Goal: Share content: Share content

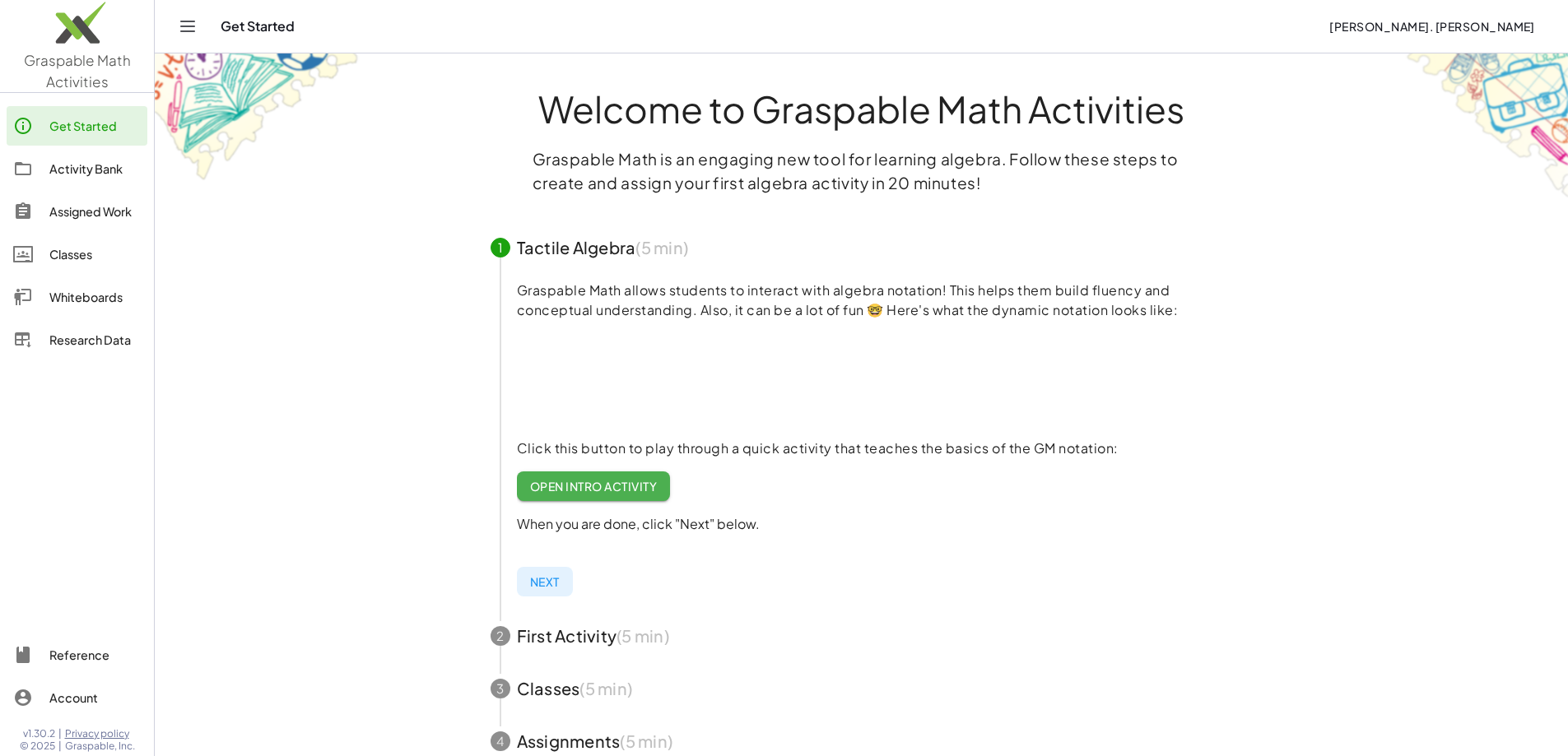
click at [65, 237] on link "Classes" at bounding box center [77, 254] width 141 height 39
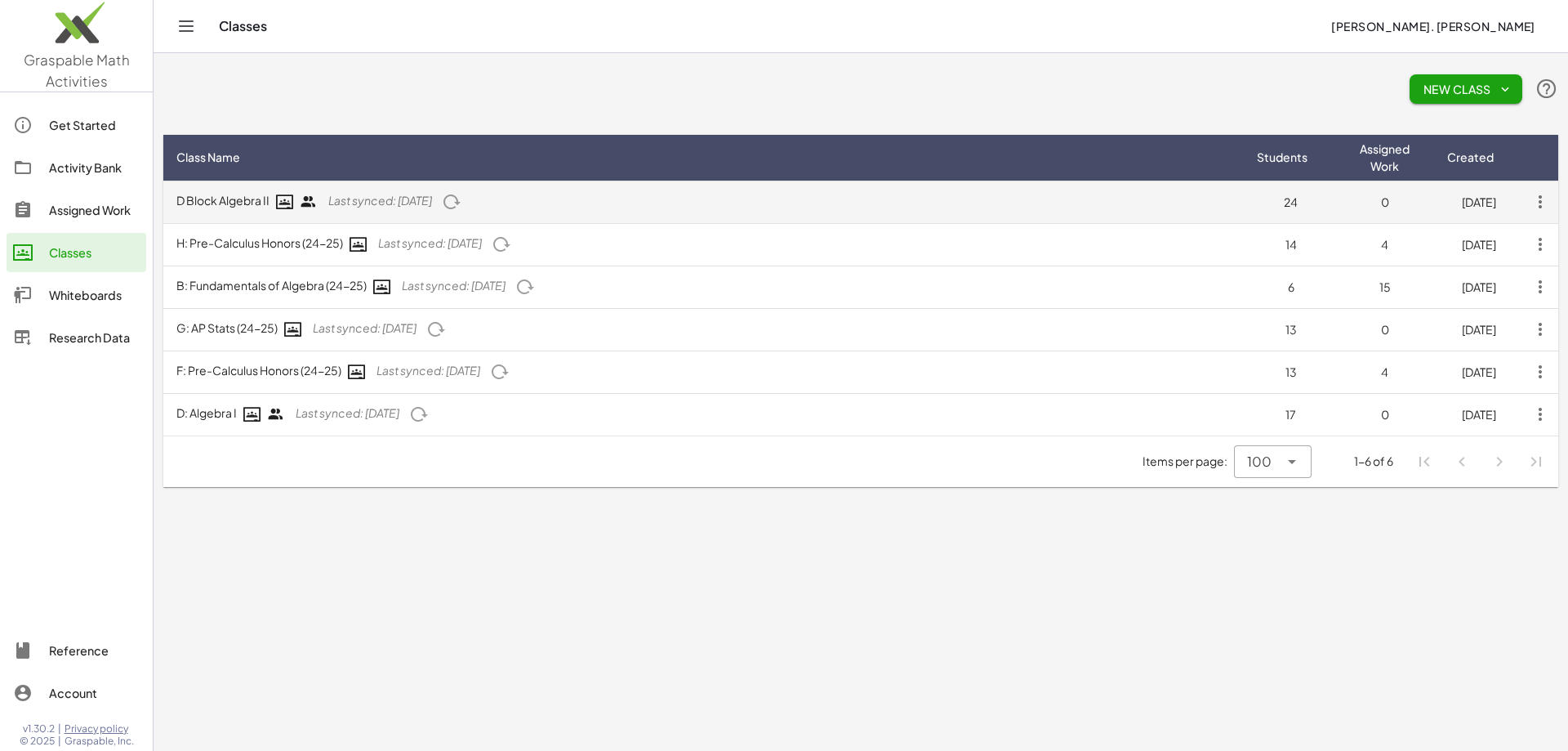
click at [1539, 195] on icon "button" at bounding box center [1540, 202] width 30 height 30
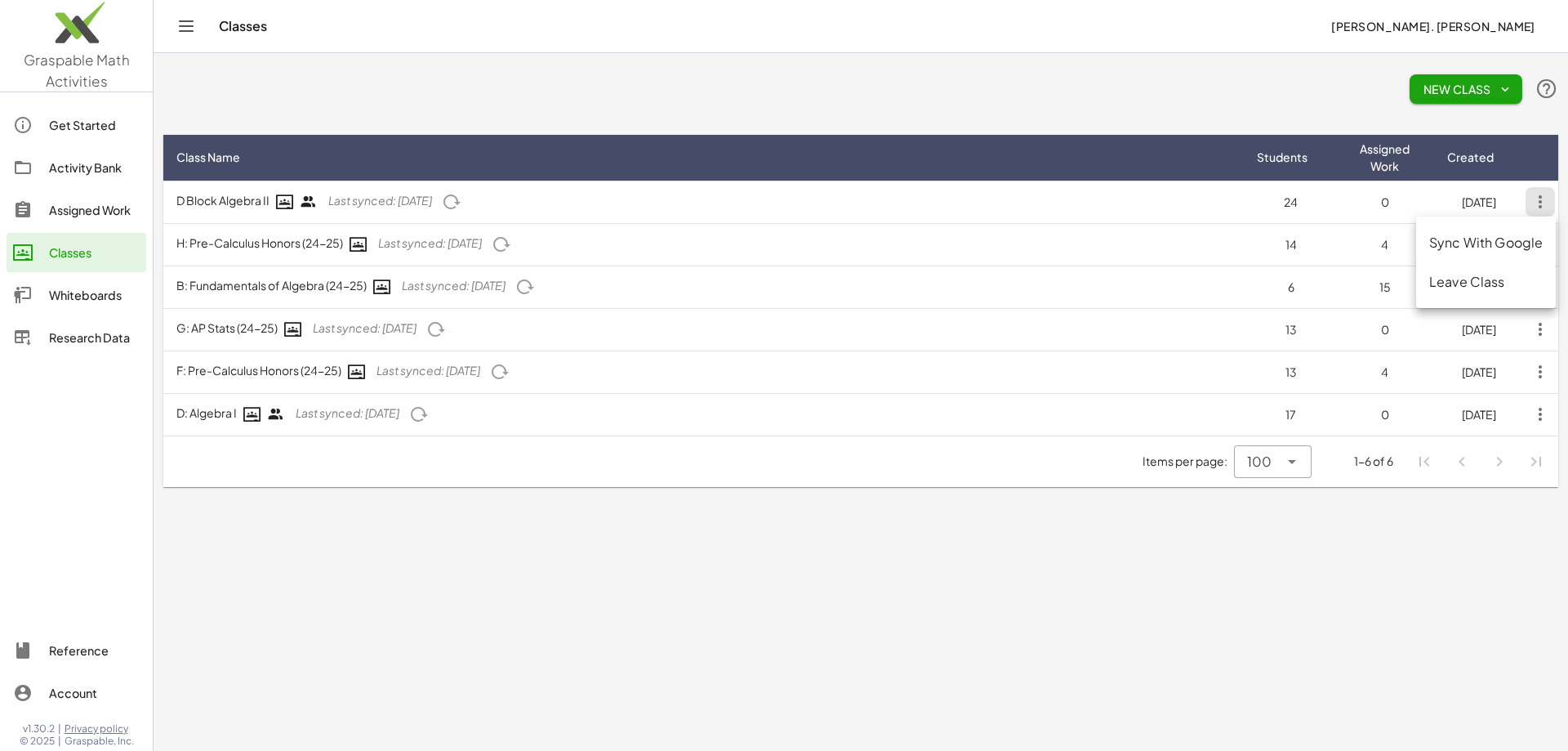
click at [373, 91] on div "New Class" at bounding box center [860, 89] width 1395 height 52
click at [96, 159] on div "Activity Bank" at bounding box center [95, 167] width 91 height 19
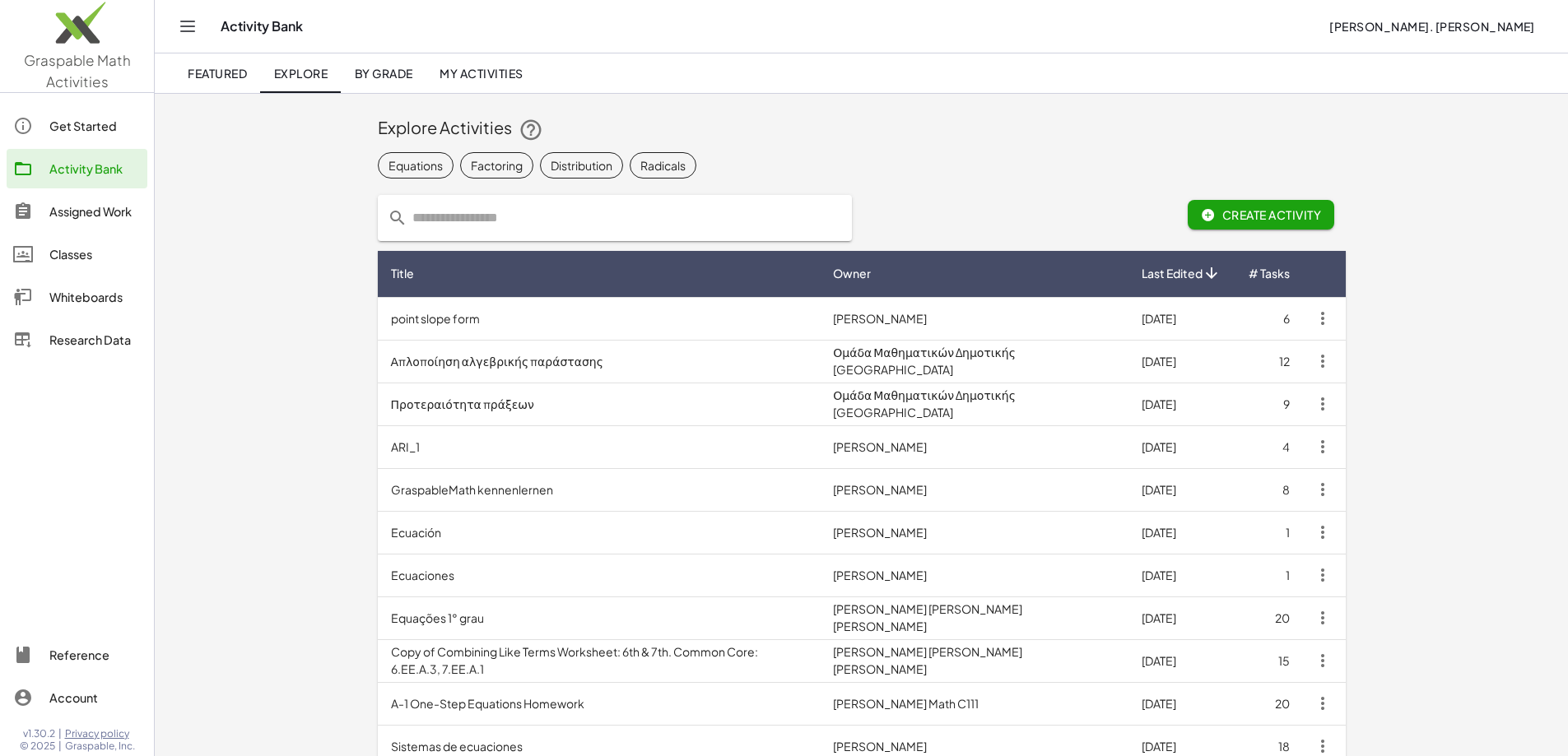
click at [463, 73] on span "My Activities" at bounding box center [482, 73] width 84 height 15
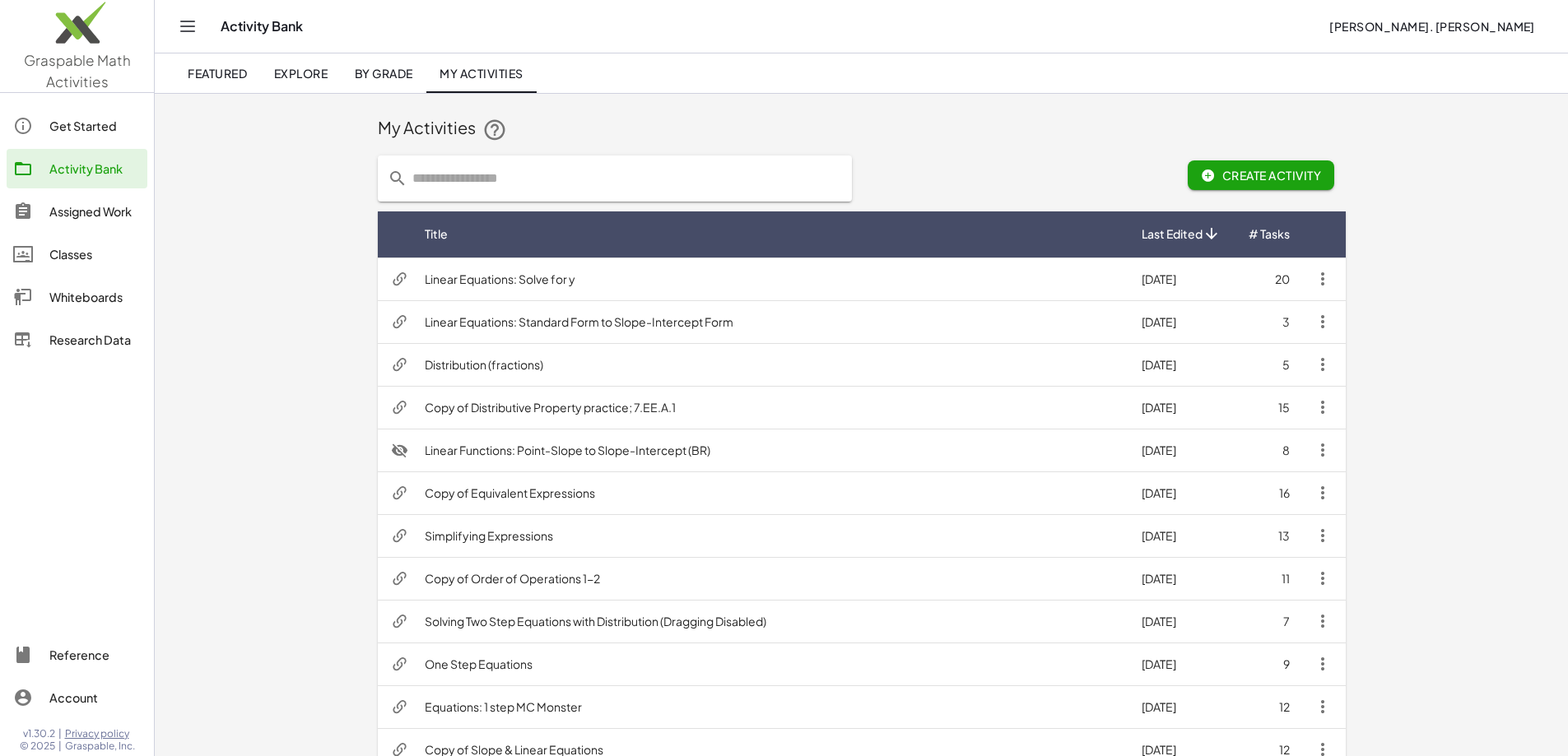
click at [407, 178] on input "text" at bounding box center [624, 178] width 434 height 46
type input "**********"
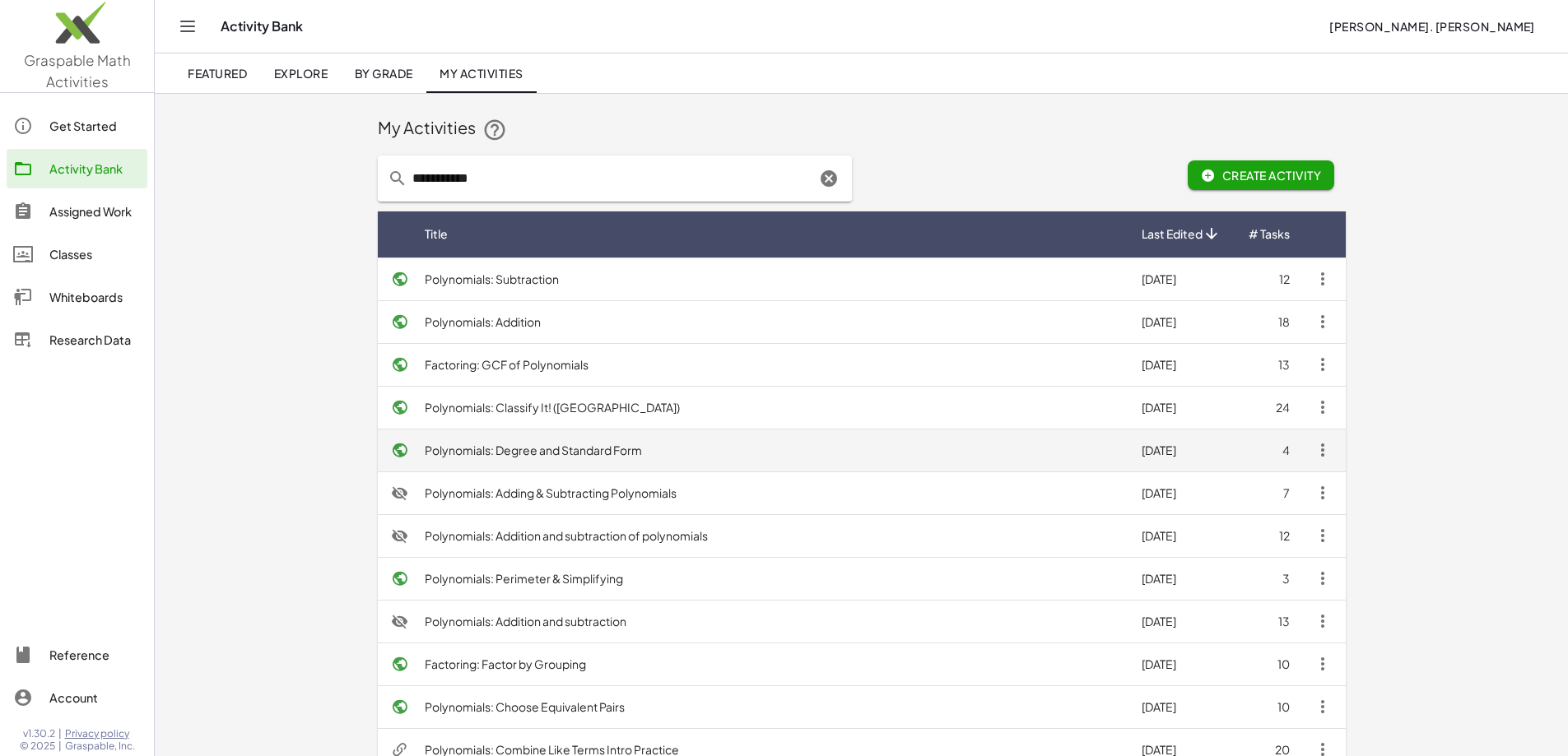
click at [412, 445] on td "Polynomials: Degree and Standard Form" at bounding box center [770, 450] width 717 height 43
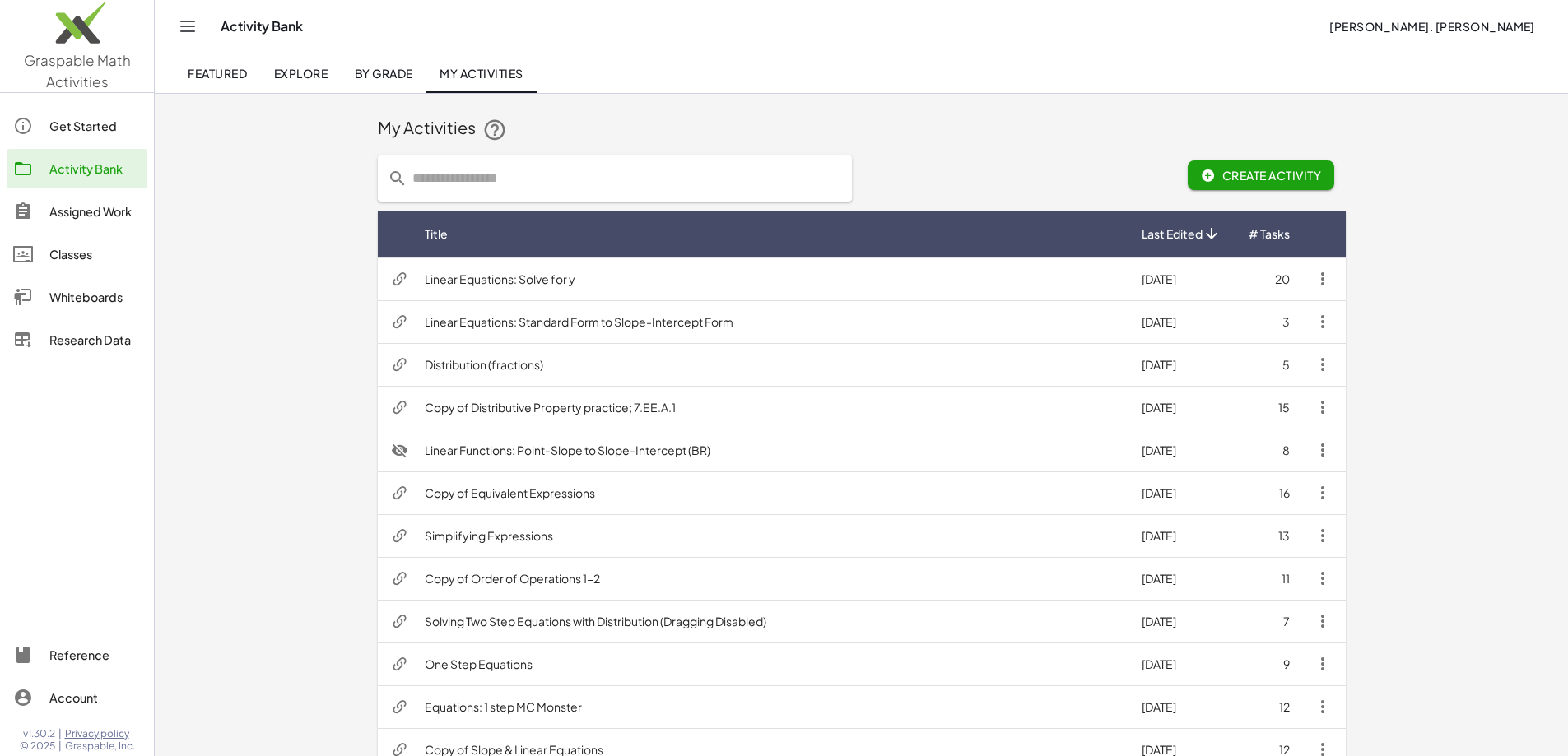
click at [407, 193] on input "text" at bounding box center [624, 178] width 434 height 46
drag, startPoint x: 336, startPoint y: 165, endPoint x: 192, endPoint y: 176, distance: 144.4
click at [377, 176] on div "**********" at bounding box center [614, 178] width 474 height 46
type input "**********"
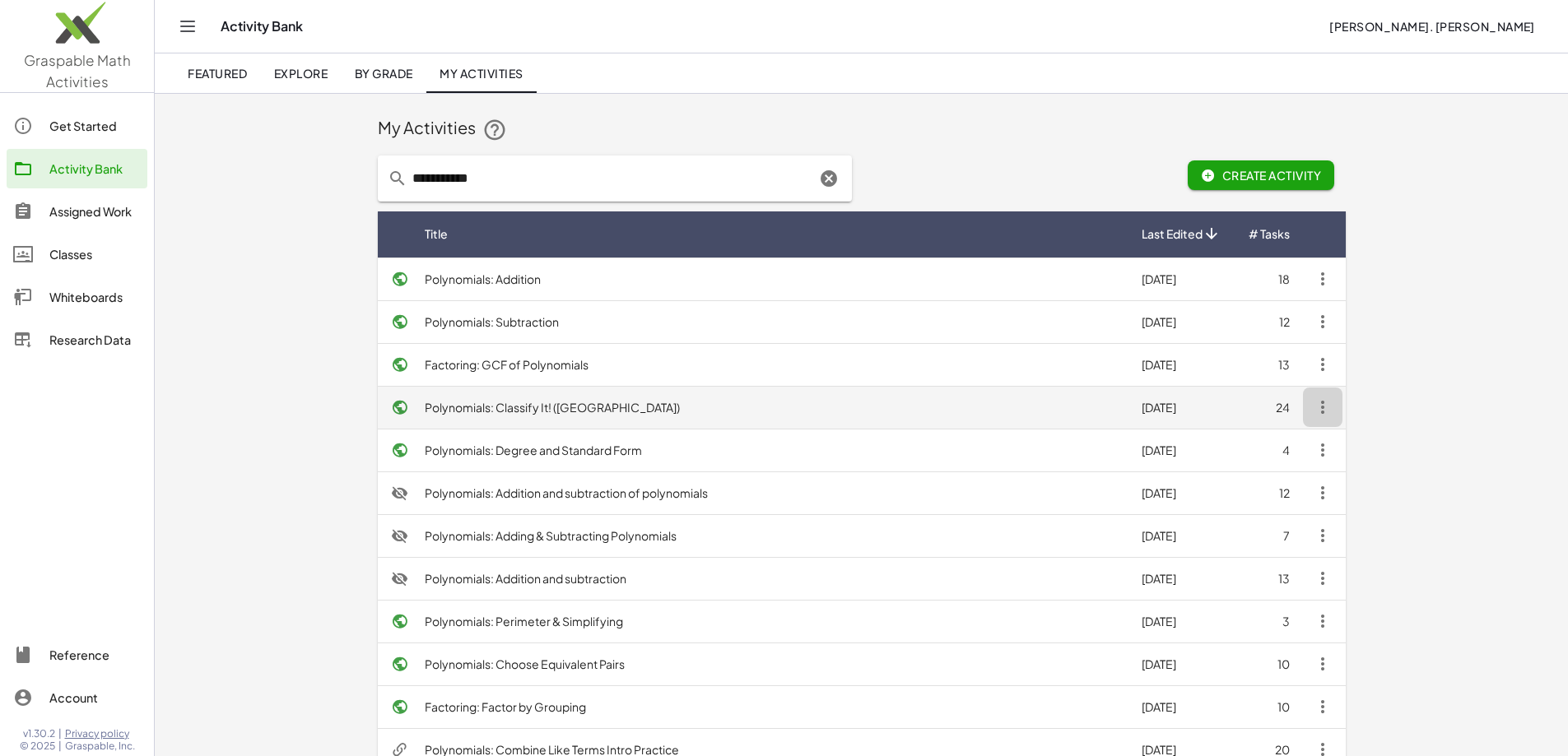
click at [1333, 404] on icon "button" at bounding box center [1322, 407] width 20 height 20
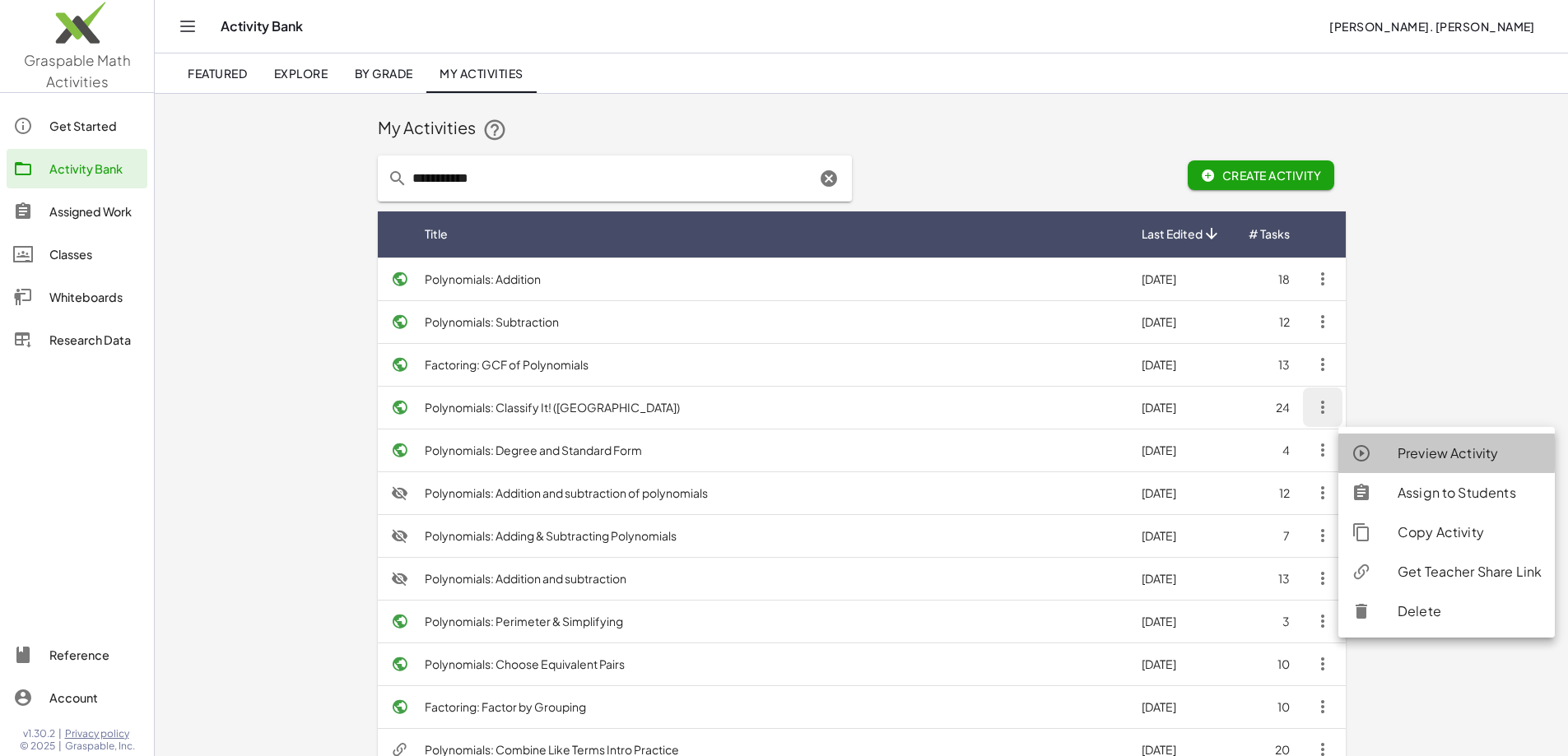
click at [1480, 455] on div "Preview Activity" at bounding box center [1469, 453] width 144 height 20
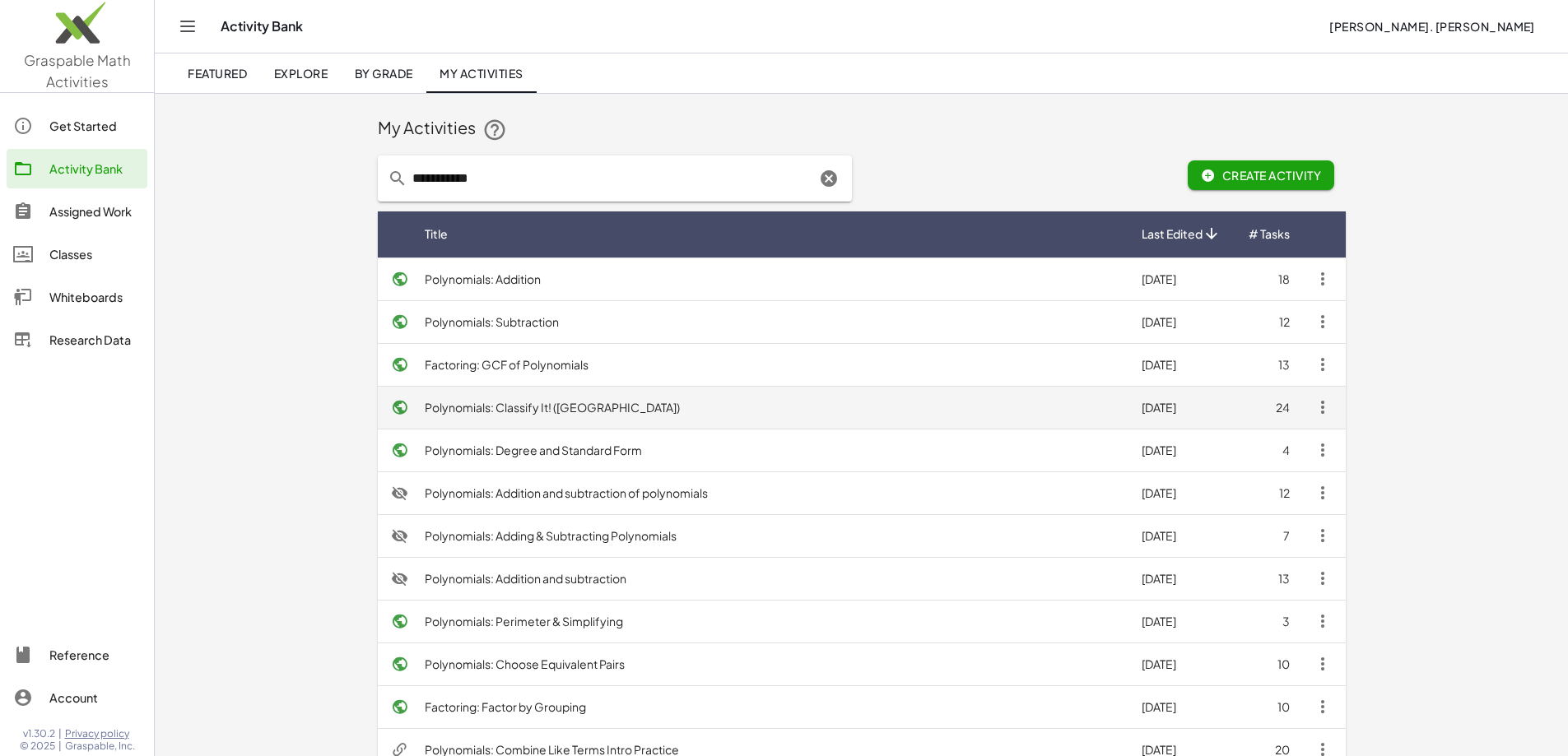
click at [1333, 408] on icon "button" at bounding box center [1322, 407] width 20 height 20
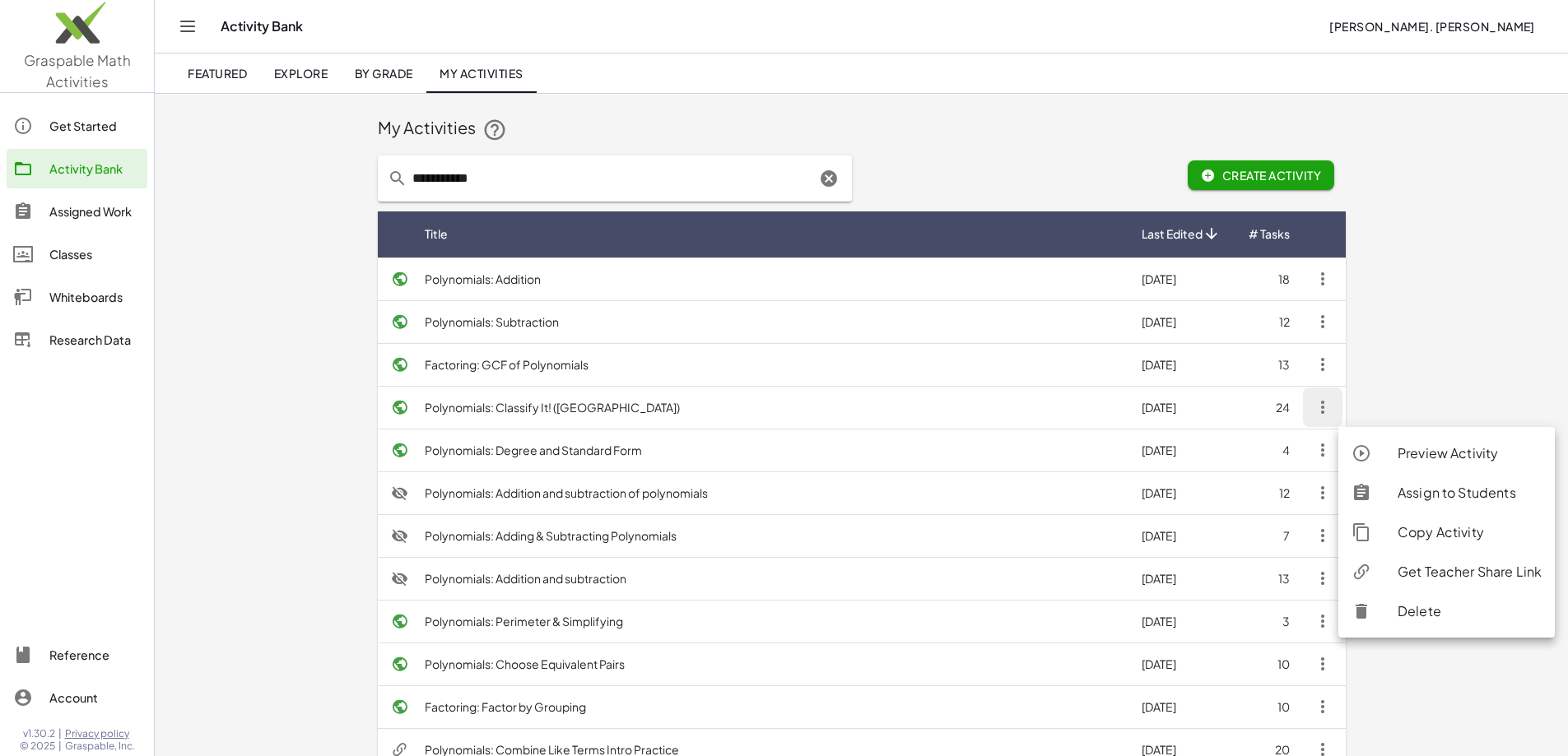
click at [1473, 571] on div "Get Teacher Share Link" at bounding box center [1469, 571] width 144 height 20
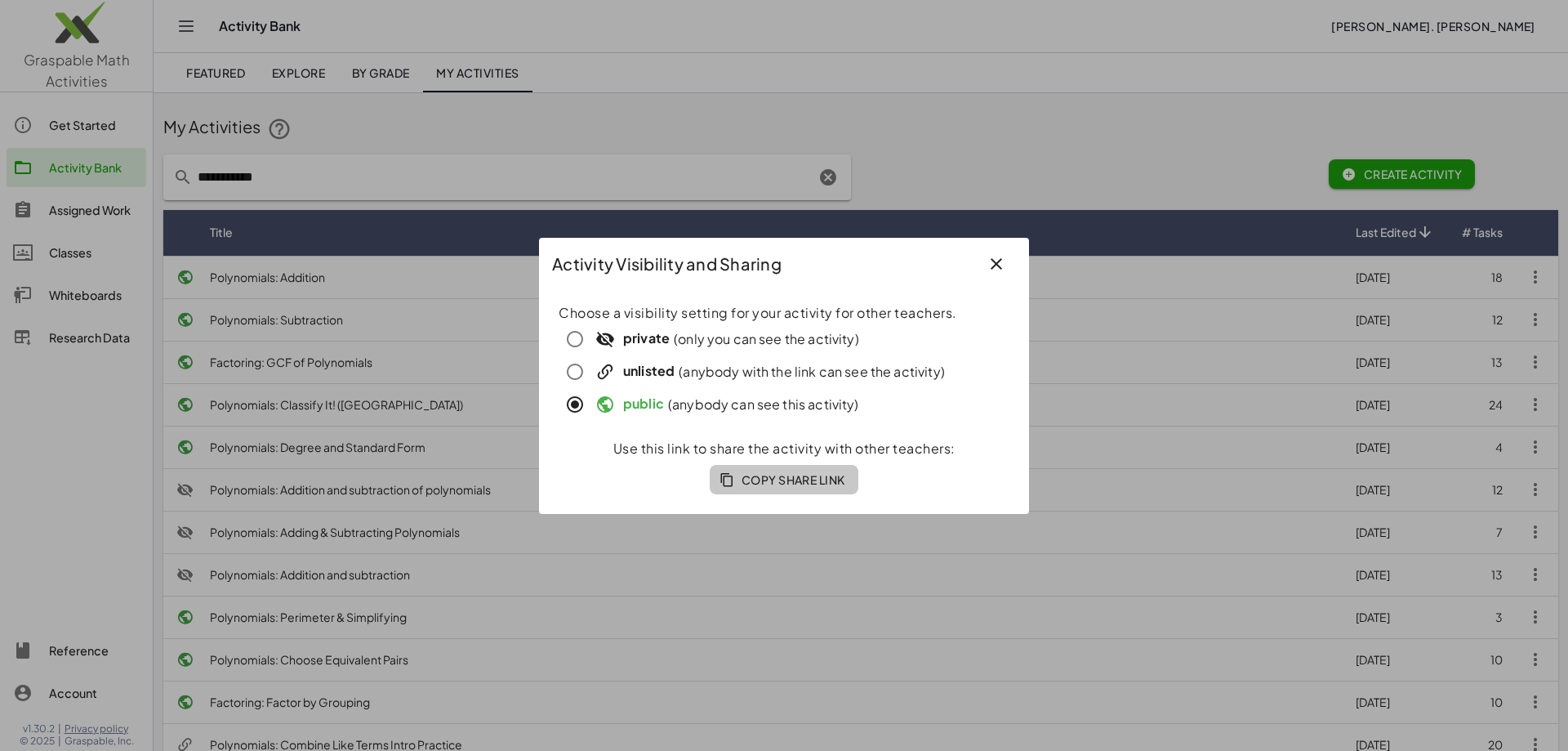
click at [754, 485] on span "Copy Share Link" at bounding box center [784, 479] width 122 height 15
click at [1000, 261] on icon "button" at bounding box center [995, 263] width 19 height 19
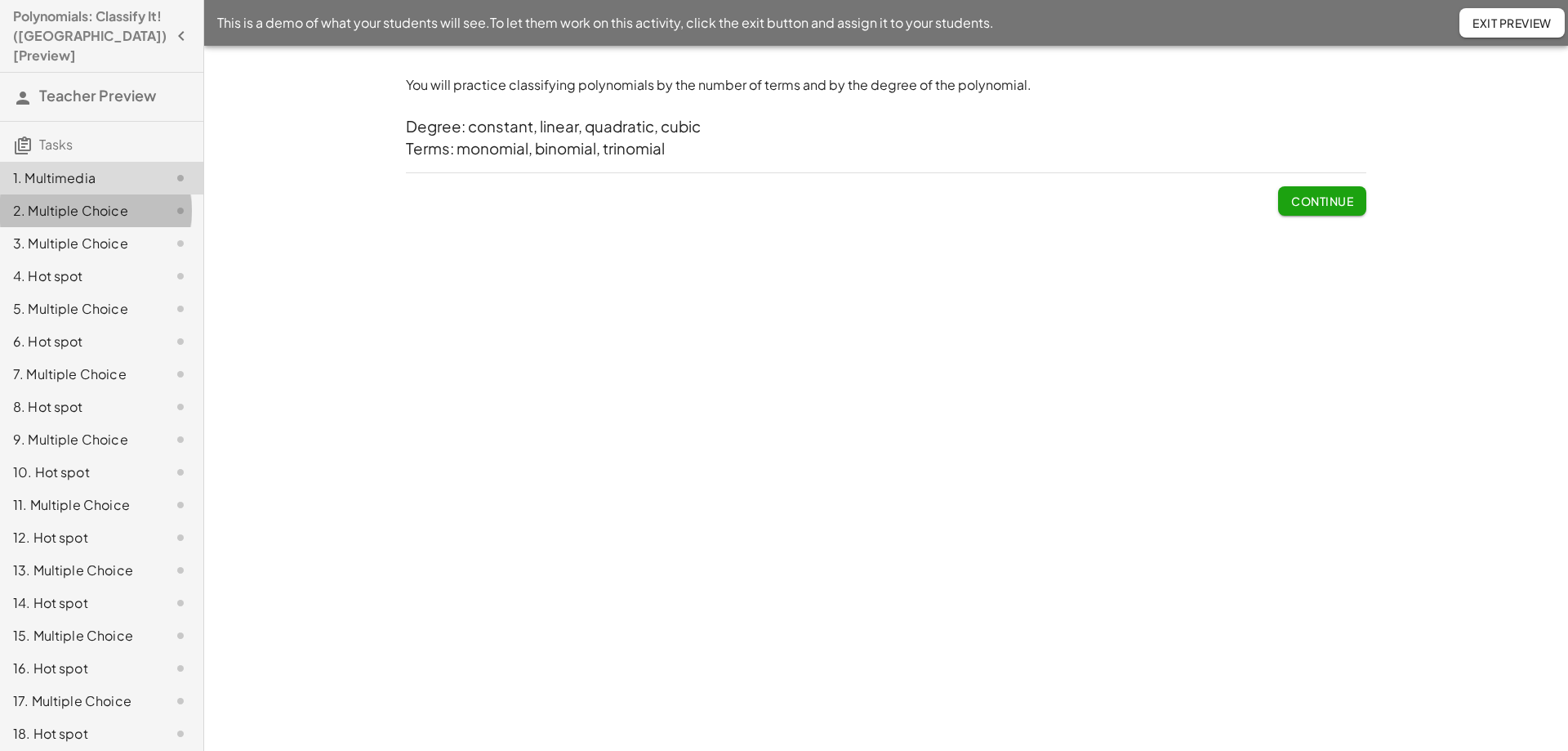
click at [44, 260] on div "2. Multiple Choice" at bounding box center [101, 275] width 203 height 32
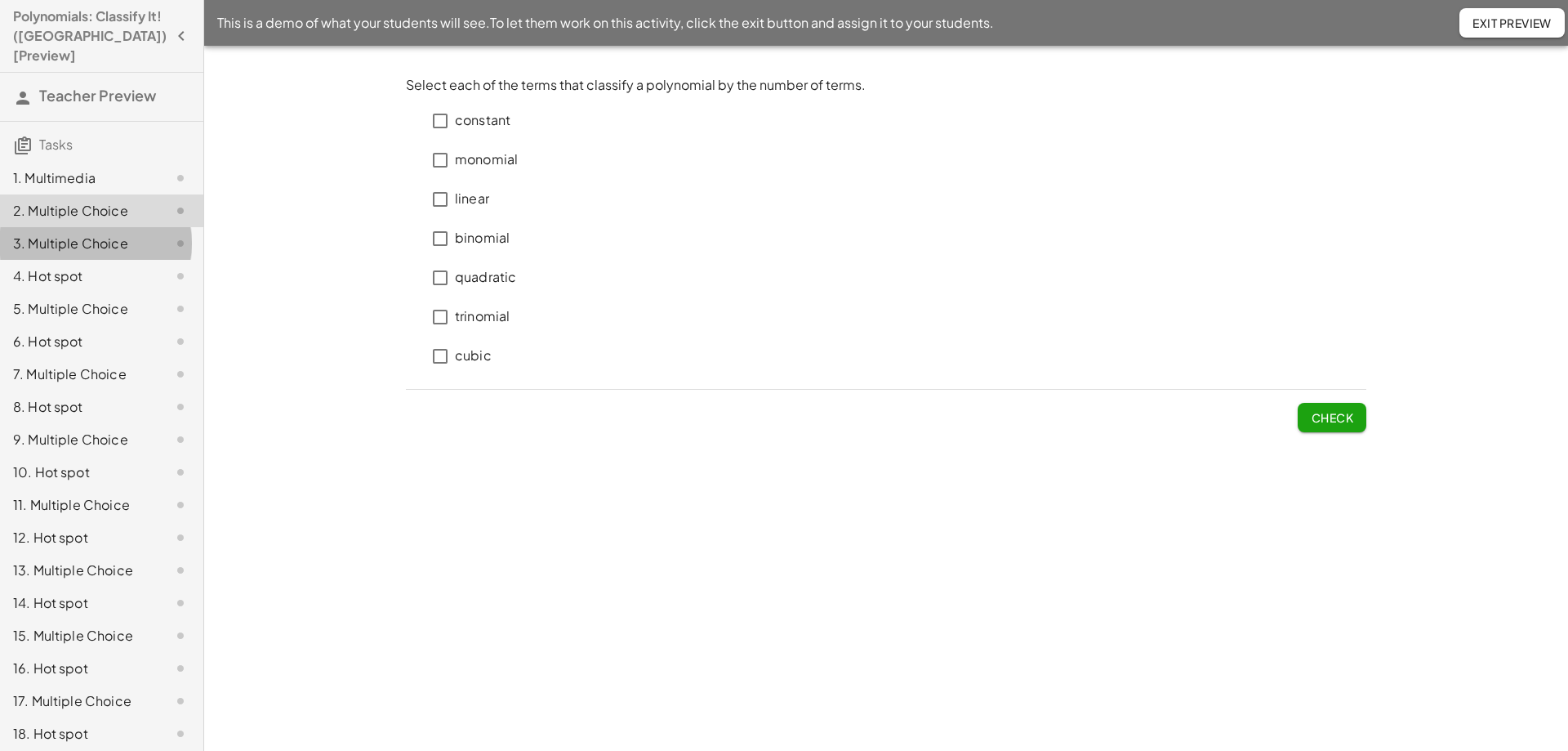
click at [50, 234] on div "3. Multiple Choice" at bounding box center [79, 243] width 132 height 19
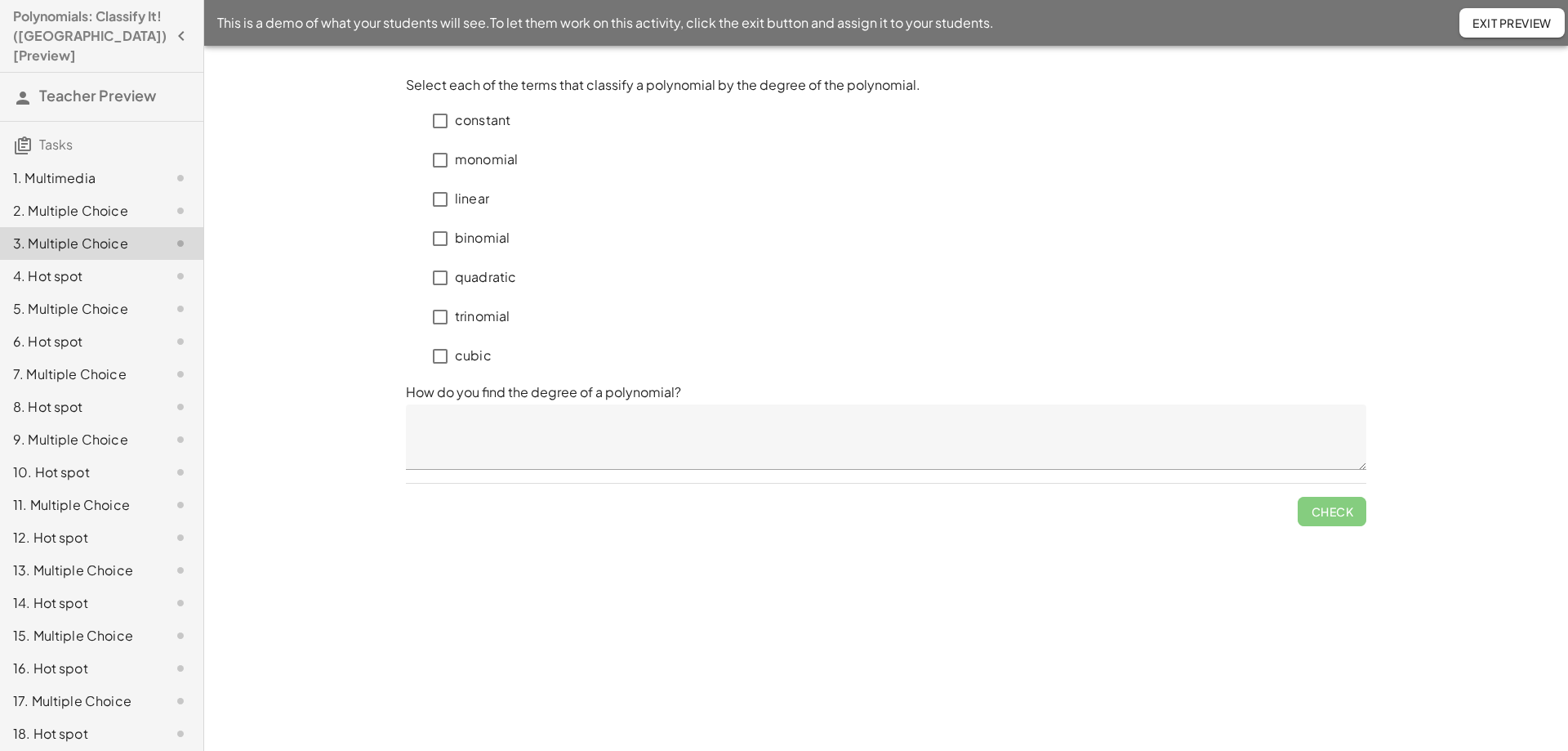
click at [48, 325] on div "4. Hot spot" at bounding box center [101, 341] width 203 height 32
